Goal: Check status

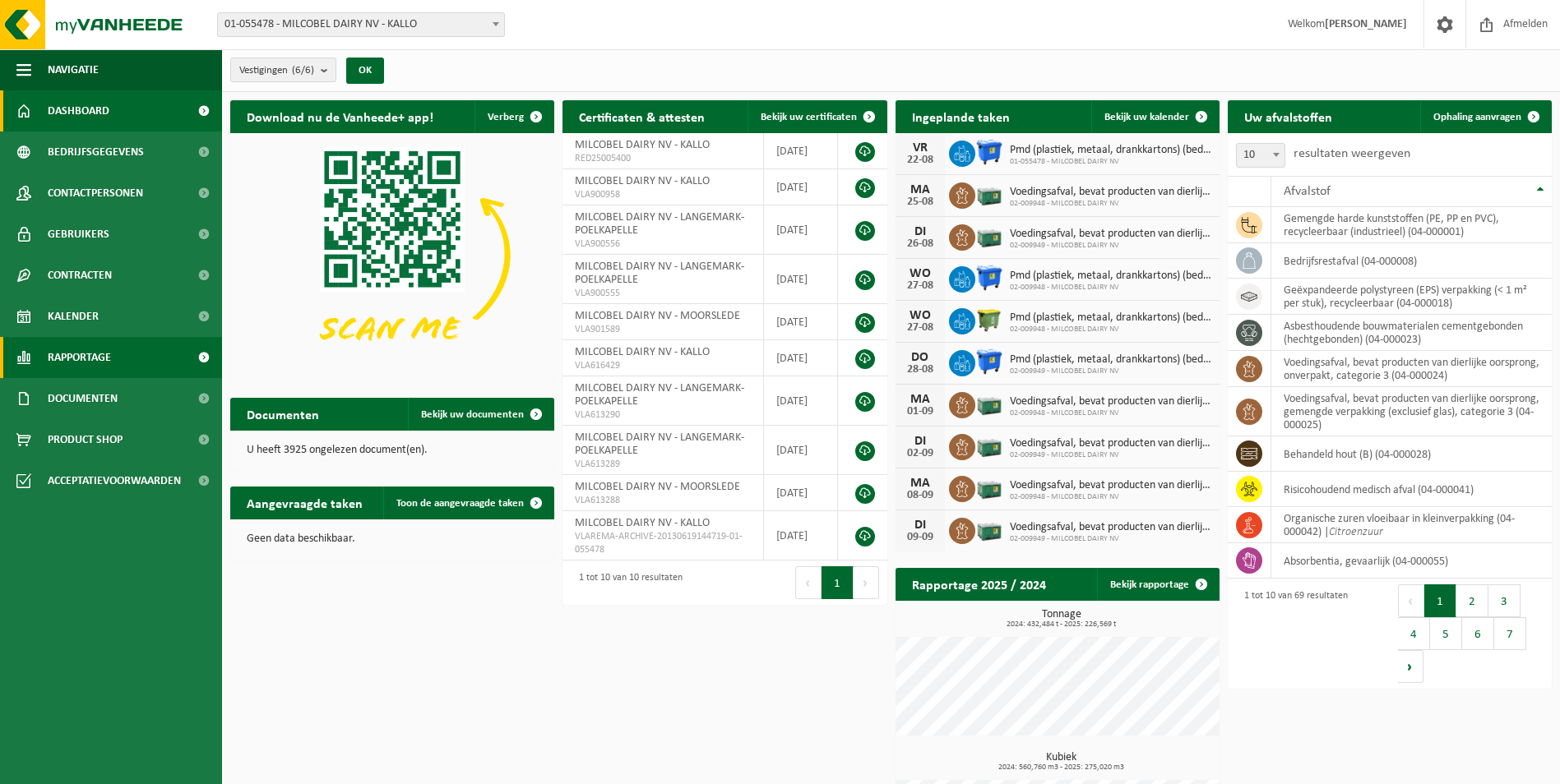
click at [121, 350] on link "Rapportage" at bounding box center [111, 358] width 222 height 41
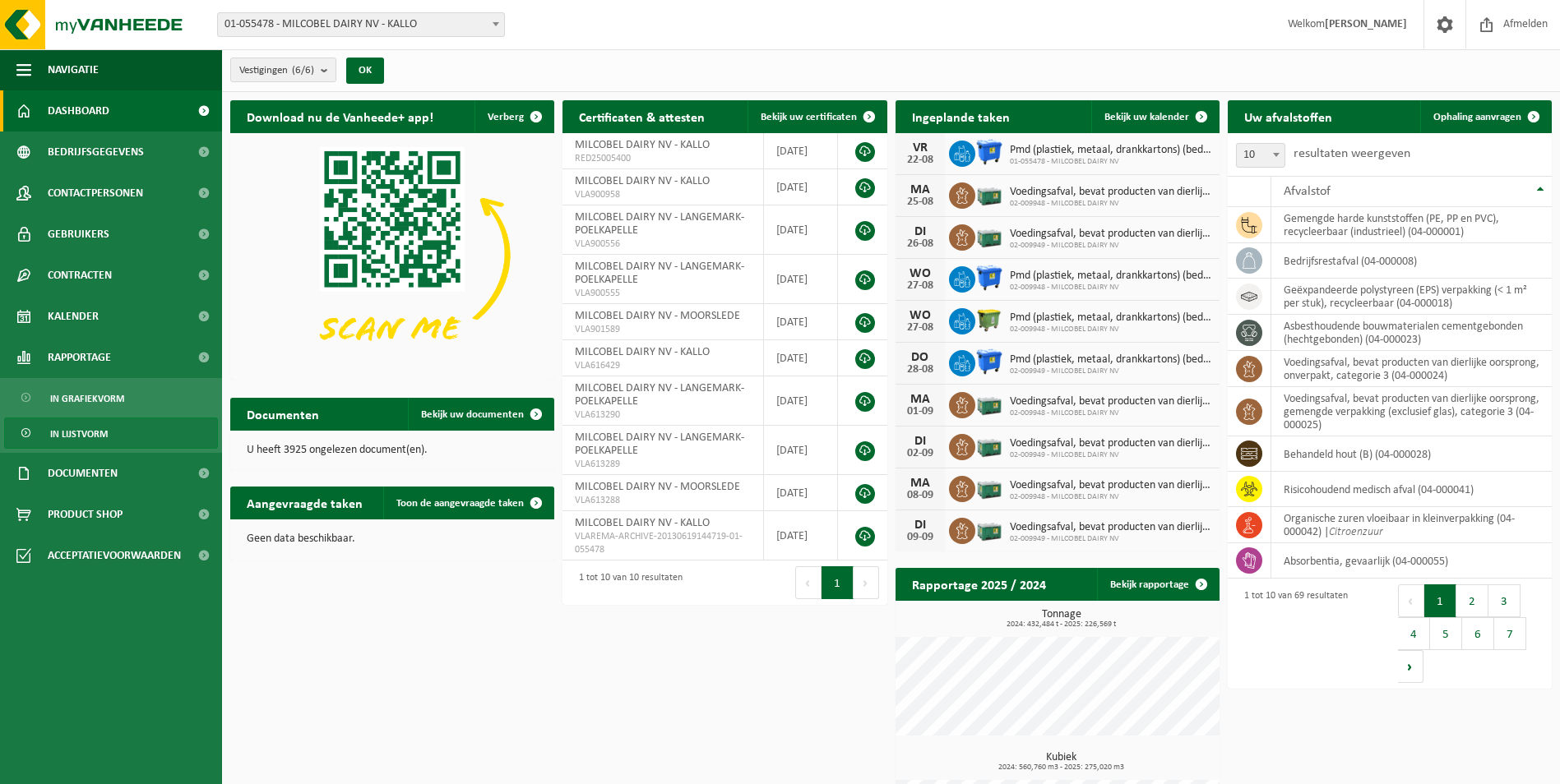
click at [102, 425] on span "In lijstvorm" at bounding box center [78, 434] width 58 height 31
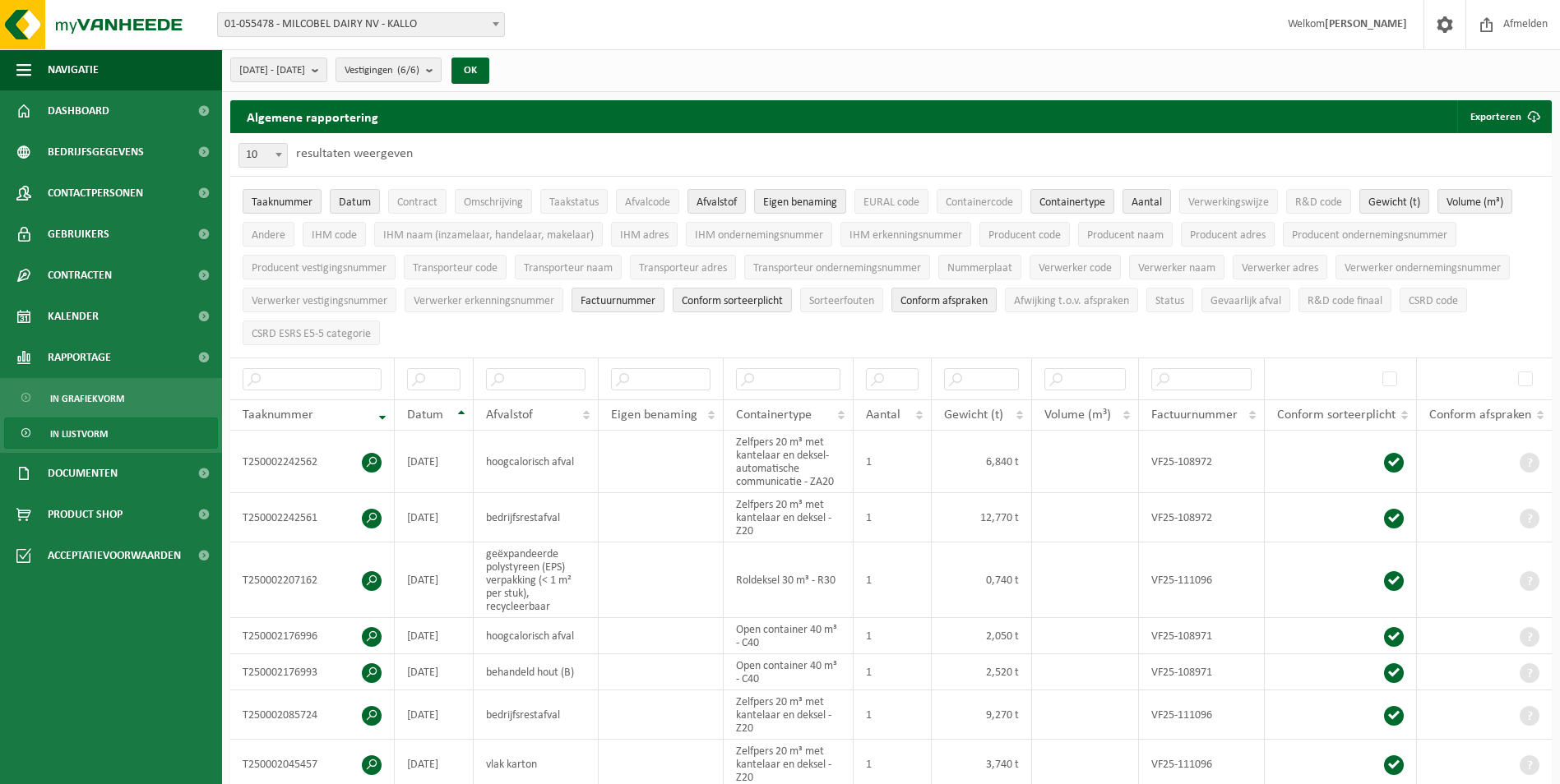
click at [464, 14] on span "01-055478 - MILCOBEL DAIRY NV - KALLO" at bounding box center [360, 24] width 286 height 23
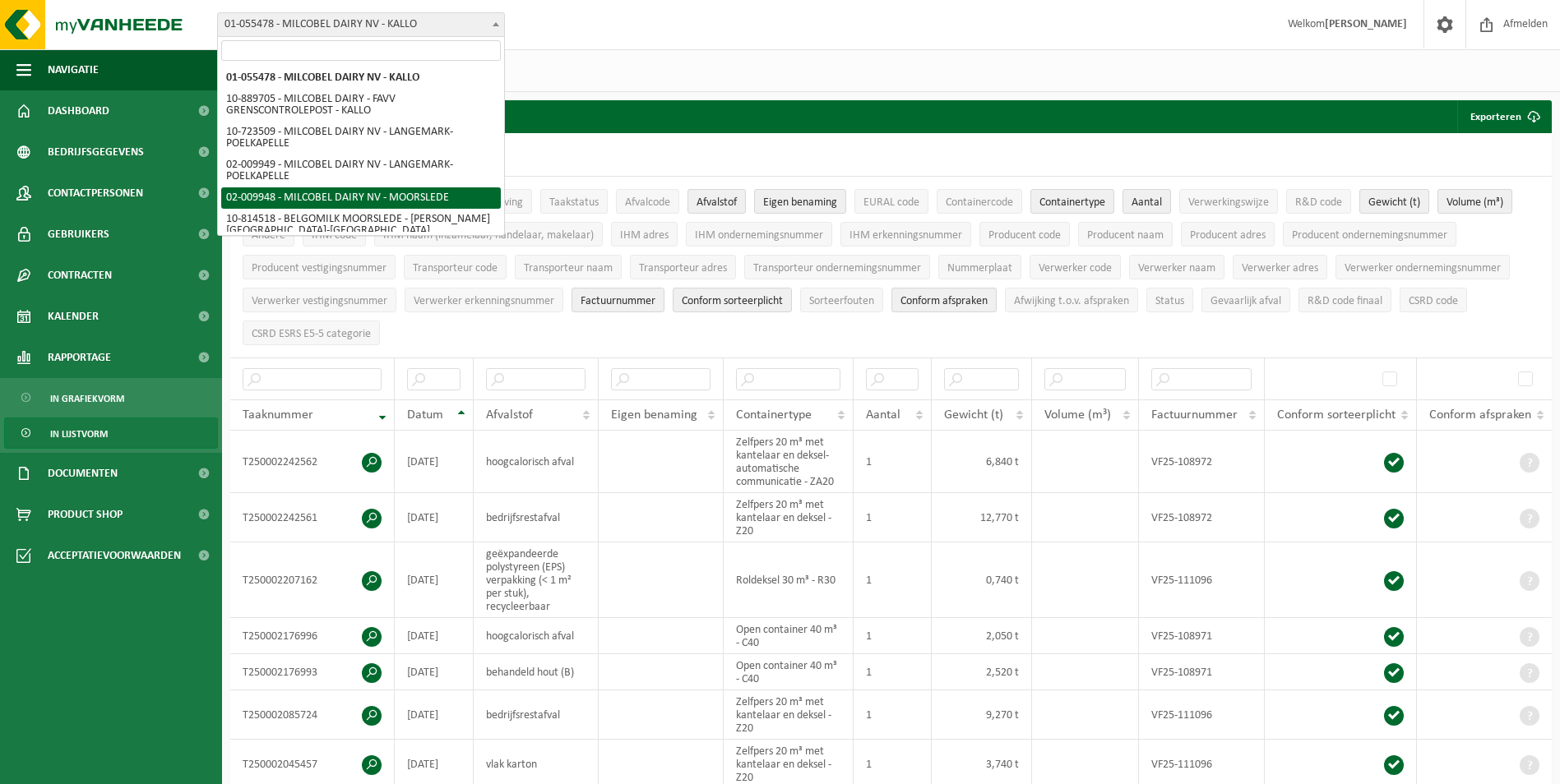
select select "1949"
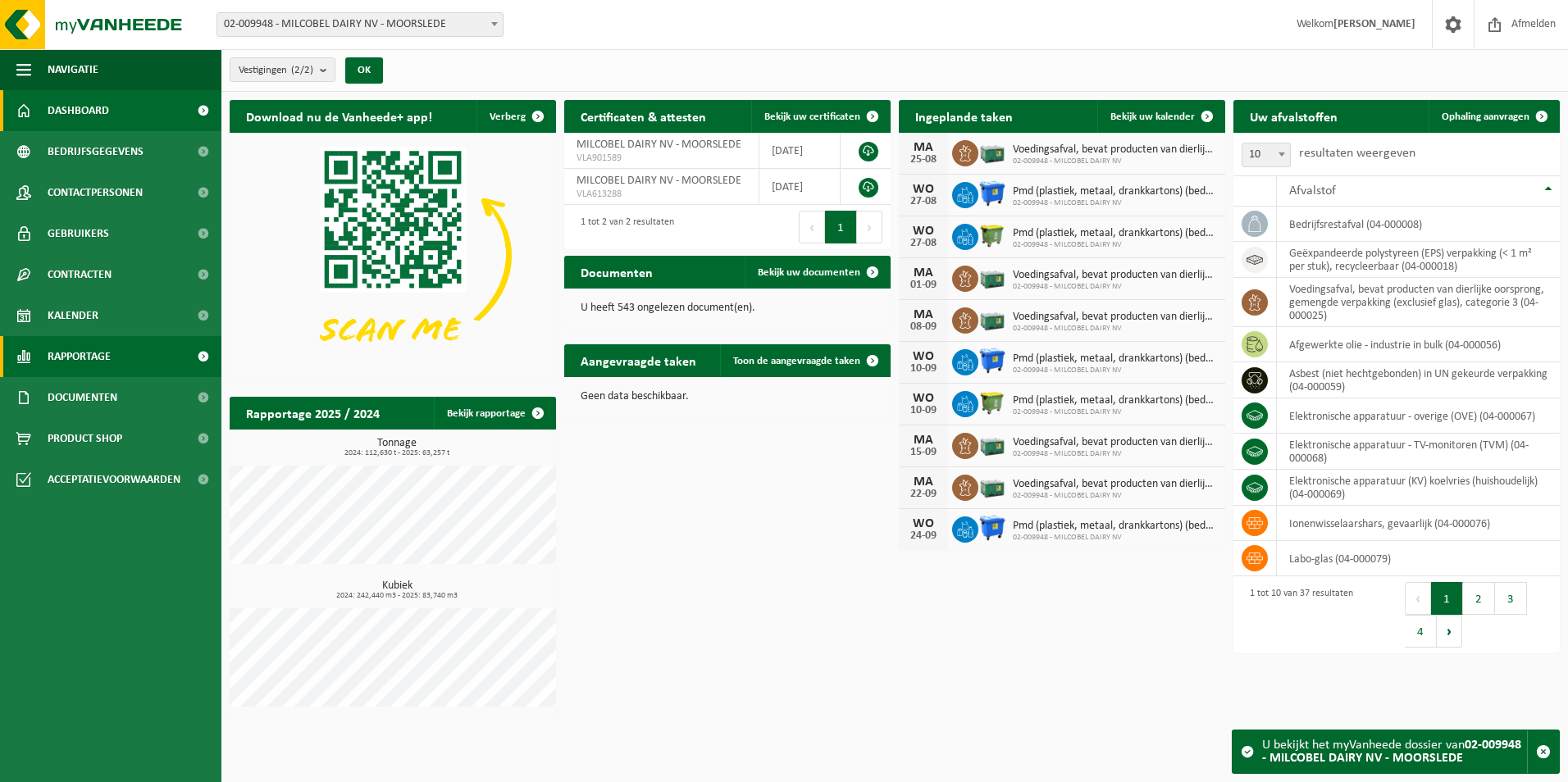
click at [161, 347] on link "Rapportage" at bounding box center [111, 357] width 221 height 41
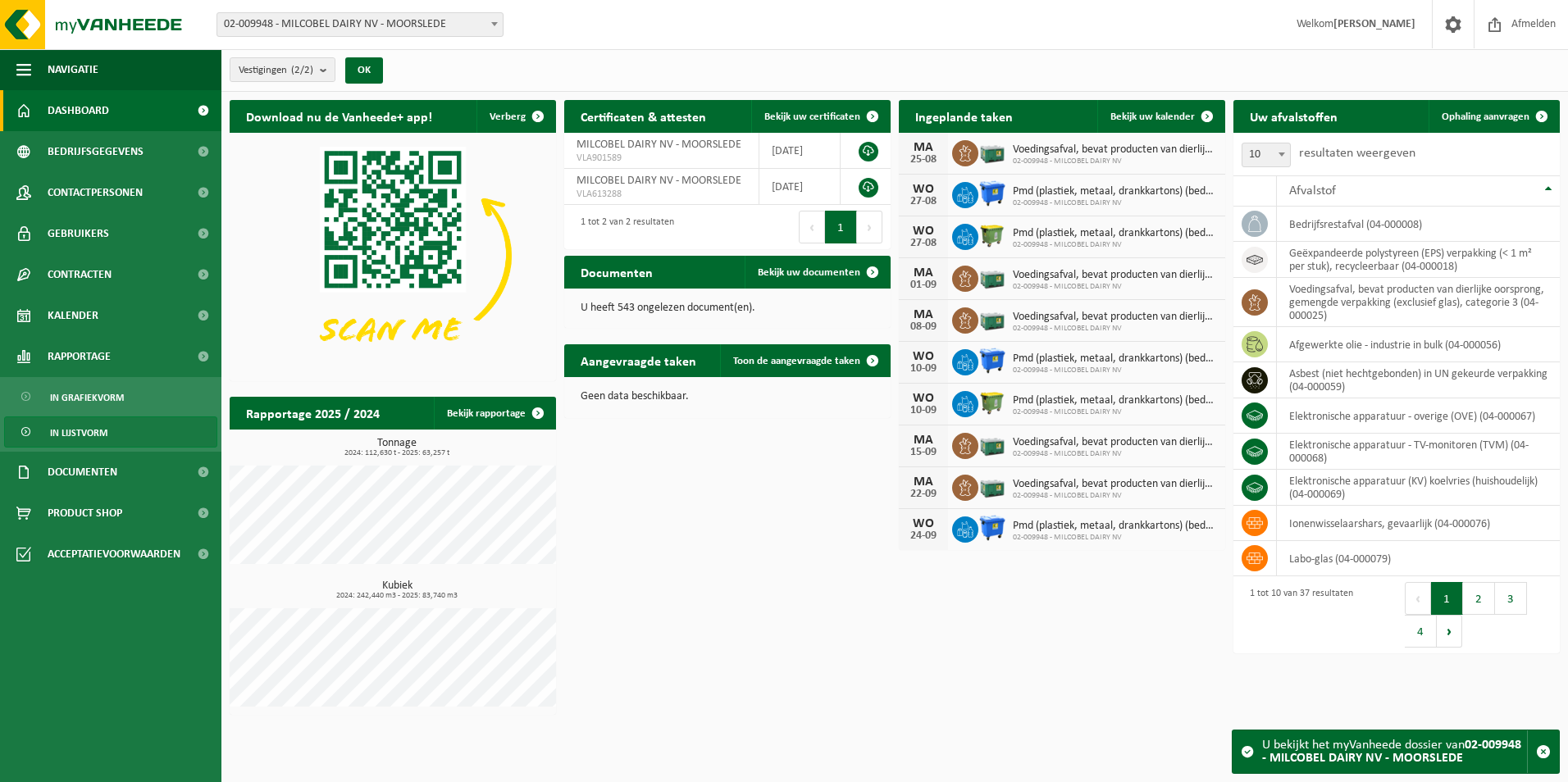
click at [155, 424] on link "In lijstvorm" at bounding box center [111, 432] width 214 height 31
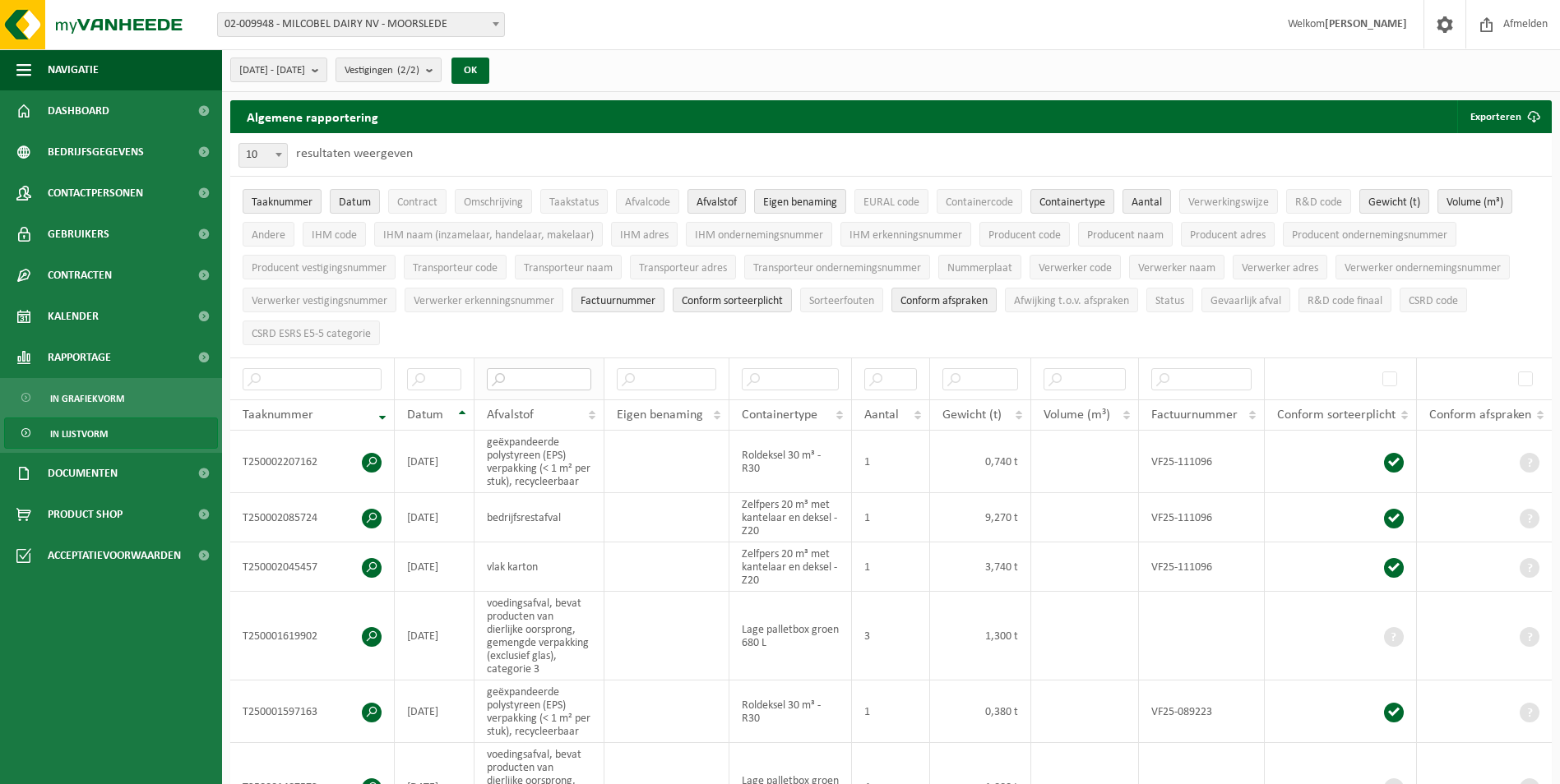
click at [554, 371] on input "text" at bounding box center [538, 379] width 104 height 22
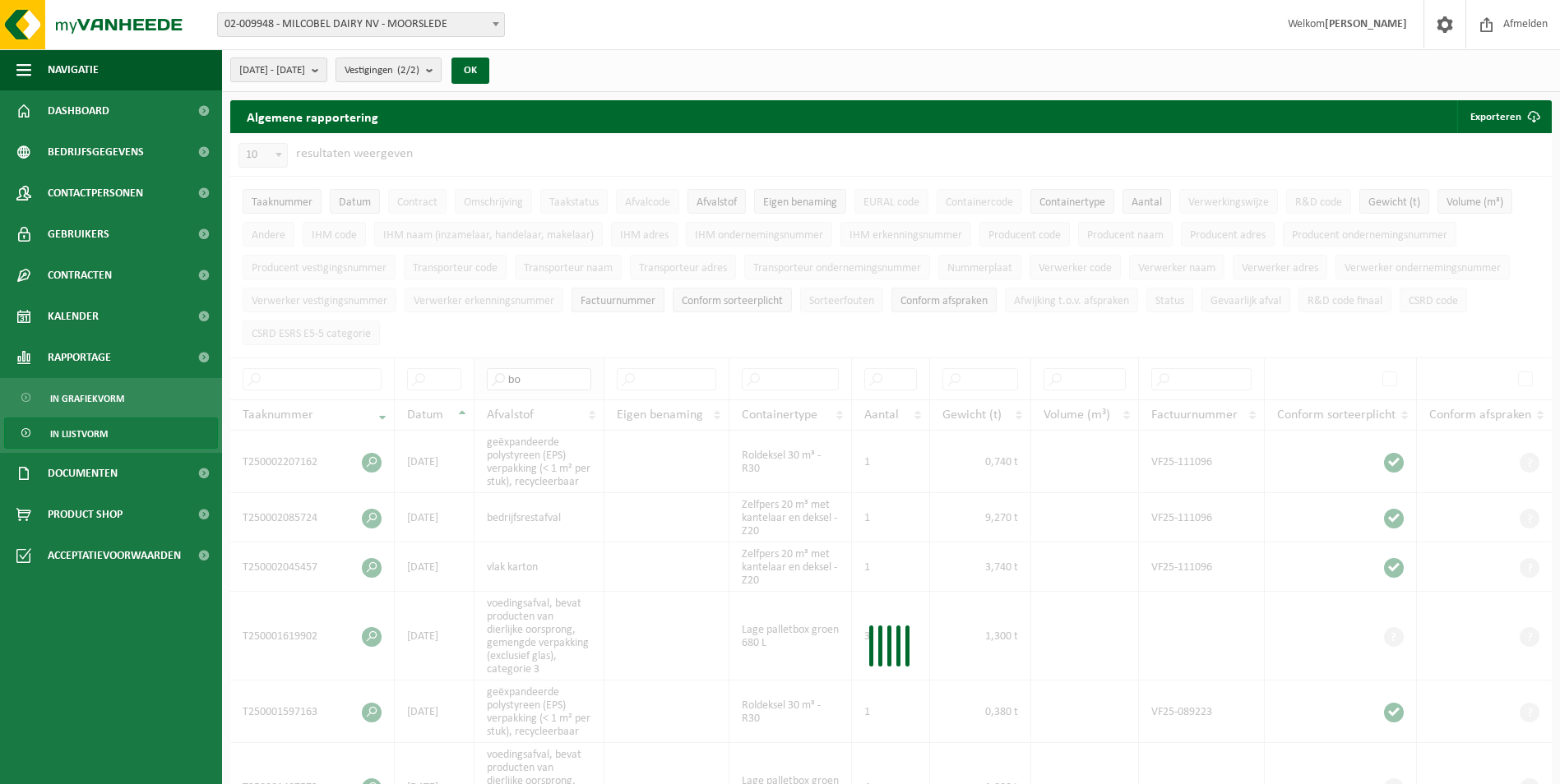
type input "b"
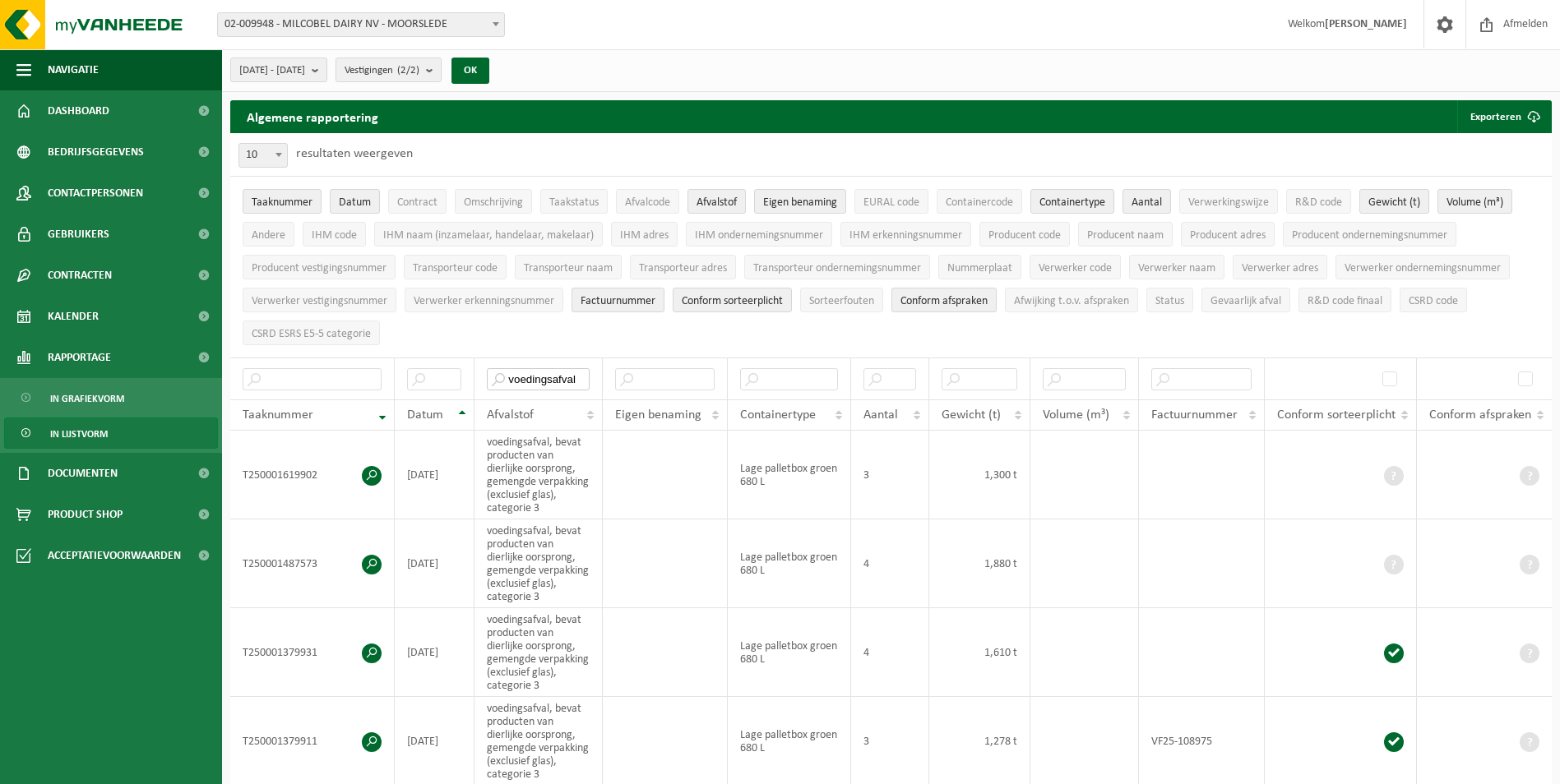
type input "voedingsafval"
click at [1116, 48] on div "Vestiging: 01-055478 - MILCOBEL DAIRY NV - KALLO 10-889705 - MILCOBEL DAIRY - F…" at bounding box center [780, 25] width 1560 height 50
